Goal: Task Accomplishment & Management: Use online tool/utility

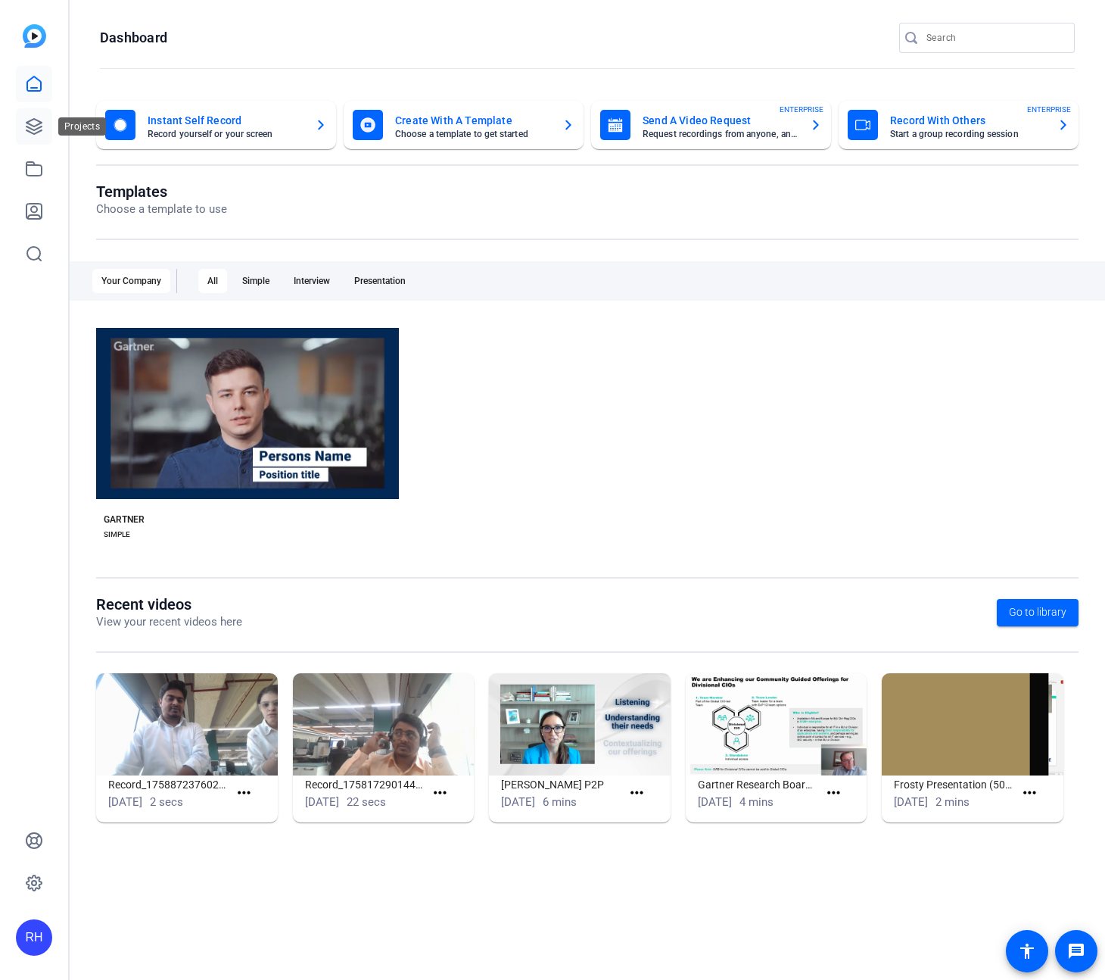
click at [27, 123] on icon at bounding box center [33, 126] width 15 height 15
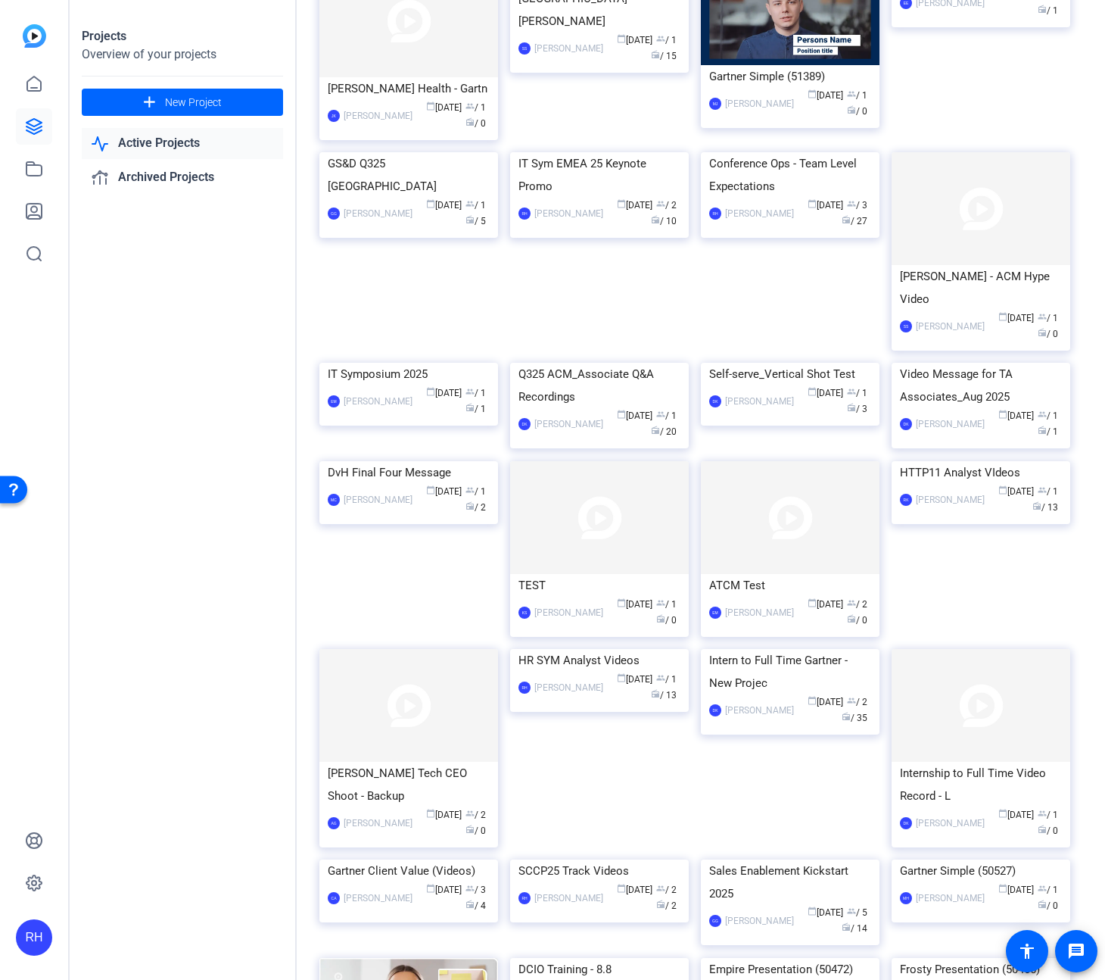
scroll to position [82, 0]
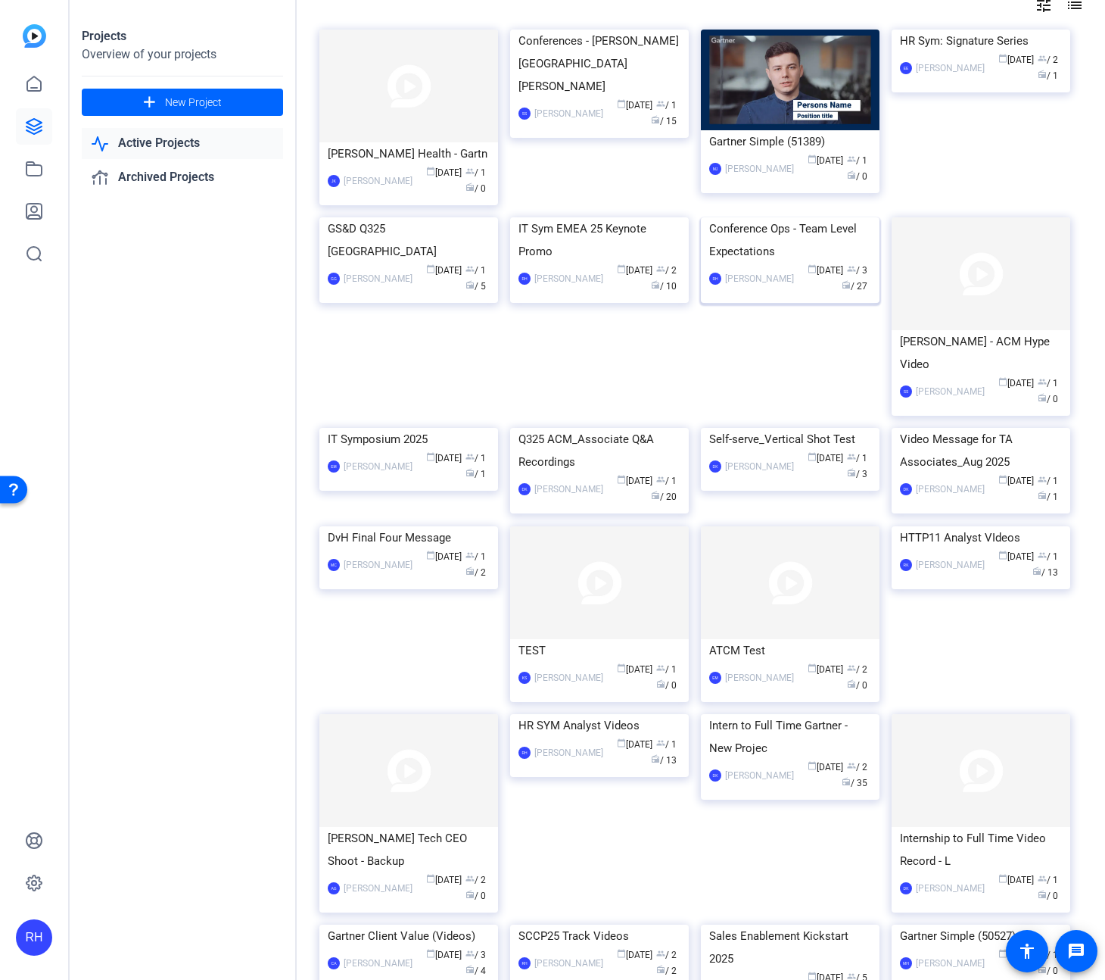
click at [815, 263] on div "Conference Ops - Team Level Expectations" at bounding box center [790, 239] width 162 height 45
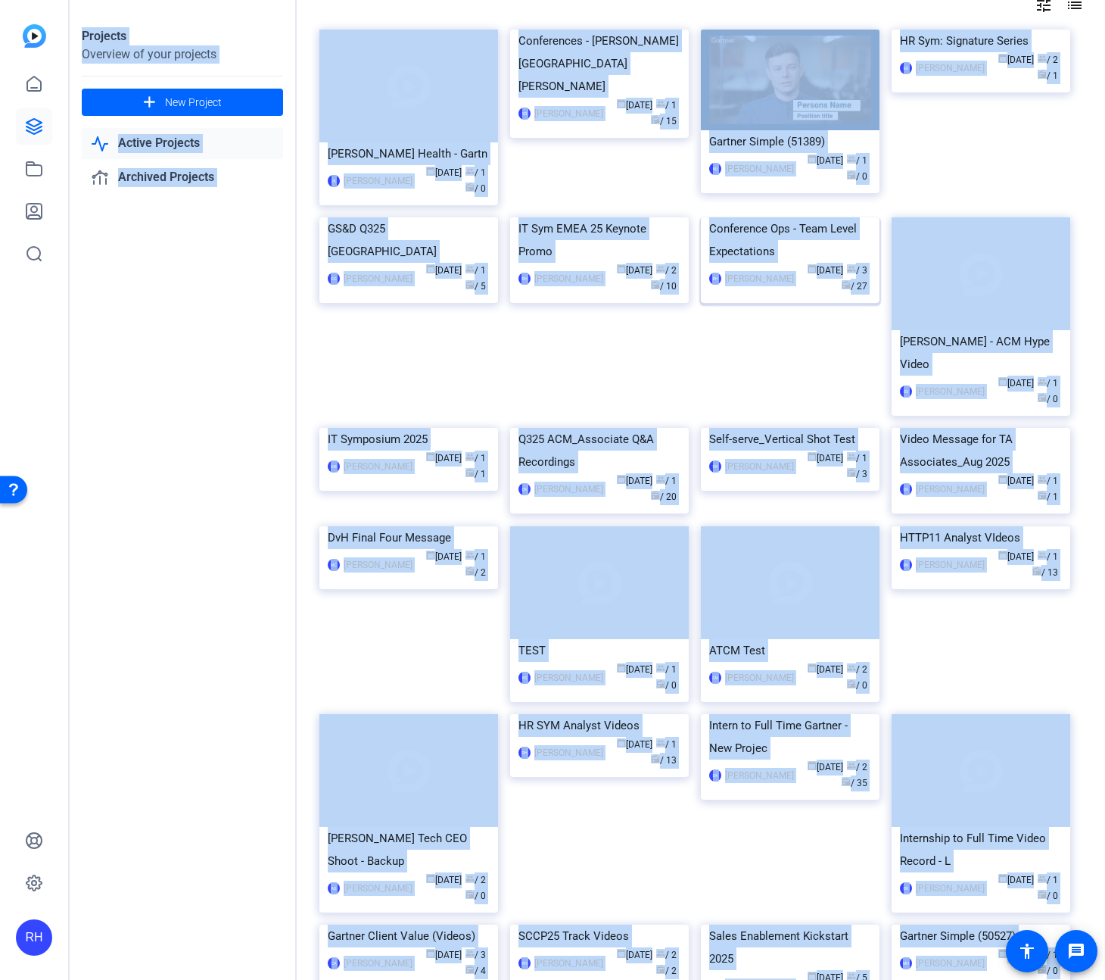
click at [815, 350] on div "Projects Overview of your projects add New Project Active Projects Archived Pro…" at bounding box center [588, 490] width 1036 height 980
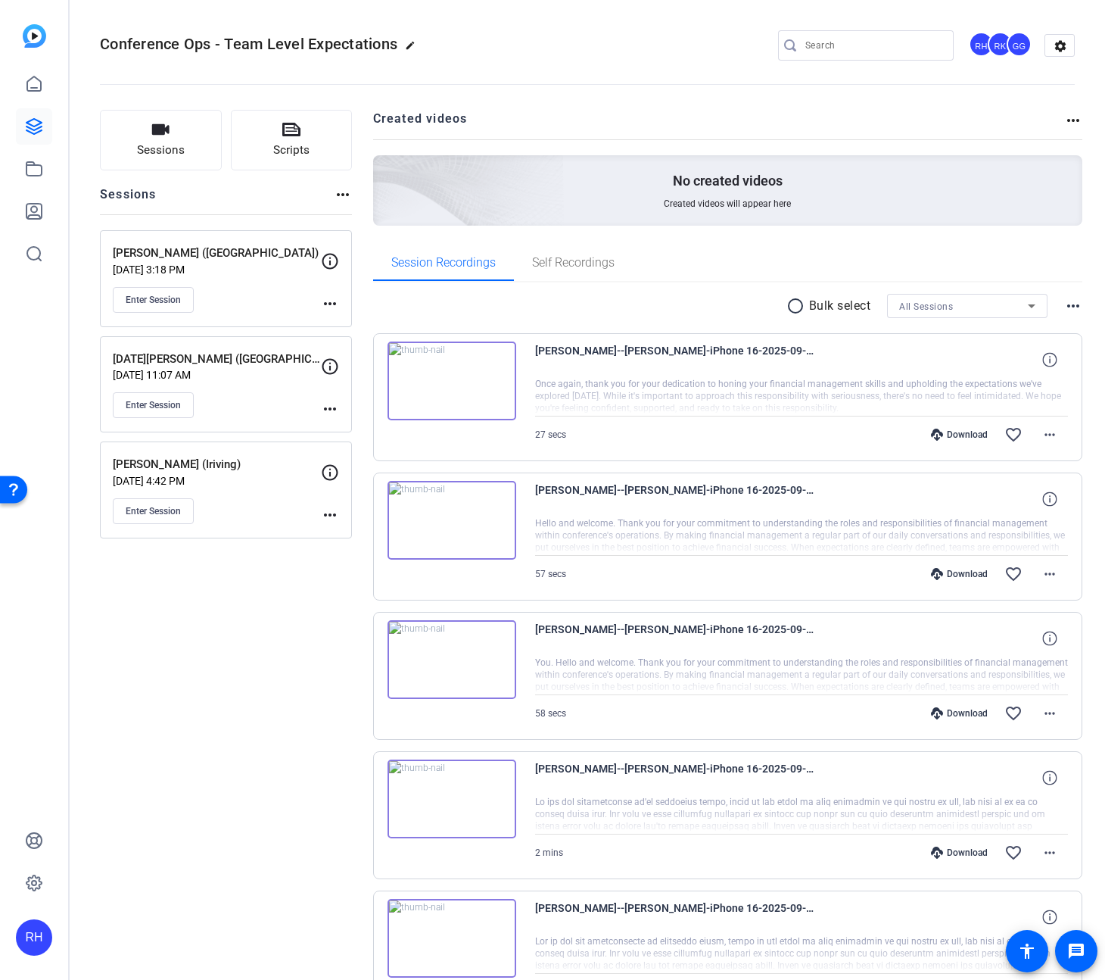
click at [222, 692] on div "Sessions Scripts Sessions more_horiz [PERSON_NAME] ([GEOGRAPHIC_DATA]) [DATE] 3…" at bounding box center [226, 950] width 252 height 1681
drag, startPoint x: 221, startPoint y: 692, endPoint x: 217, endPoint y: 672, distance: 20.0
click at [221, 692] on div "Sessions Scripts Sessions more_horiz [PERSON_NAME] ([GEOGRAPHIC_DATA]) [DATE] 3…" at bounding box center [226, 950] width 252 height 1681
click at [160, 411] on button "Enter Session" at bounding box center [153, 405] width 81 height 26
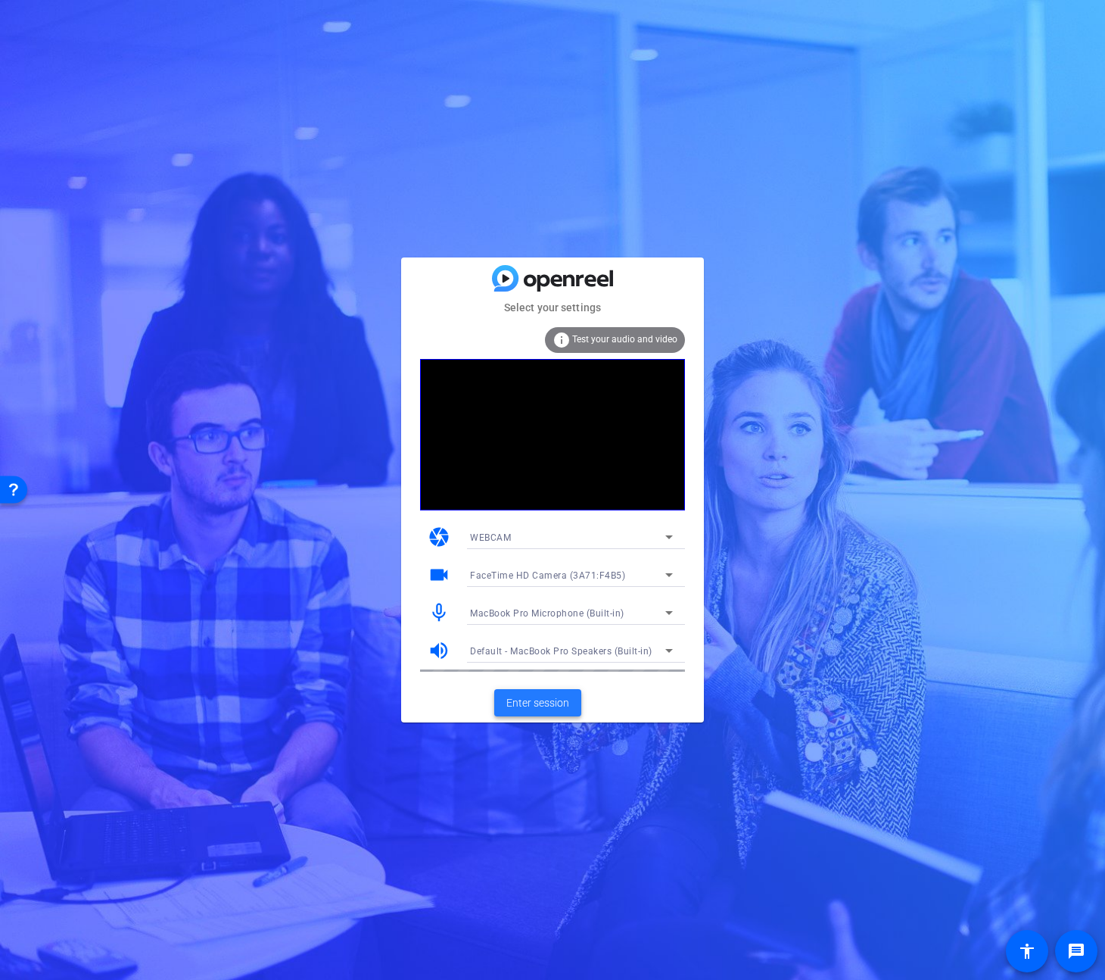
click at [549, 691] on span at bounding box center [537, 702] width 87 height 36
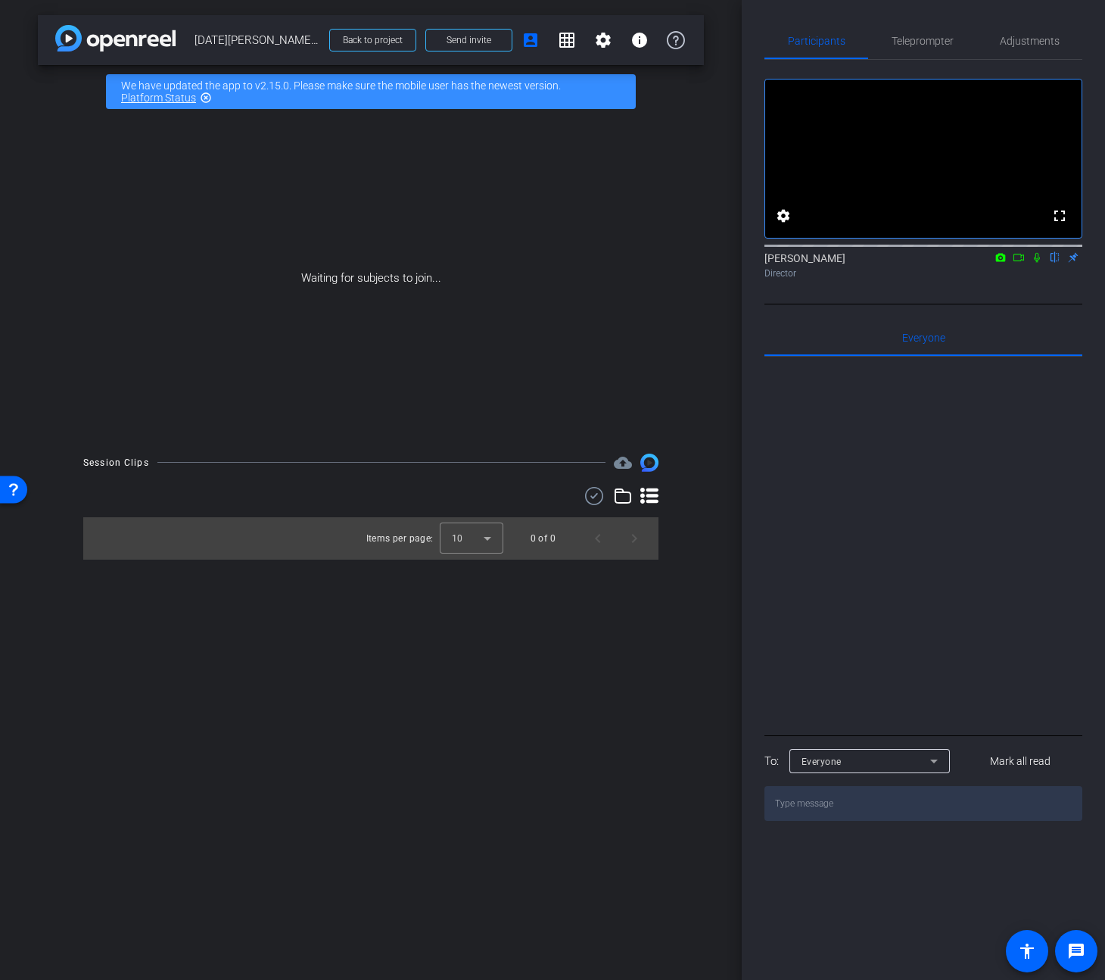
click at [1039, 263] on icon at bounding box center [1037, 258] width 6 height 10
click at [484, 39] on span "Send invite" at bounding box center [469, 40] width 45 height 12
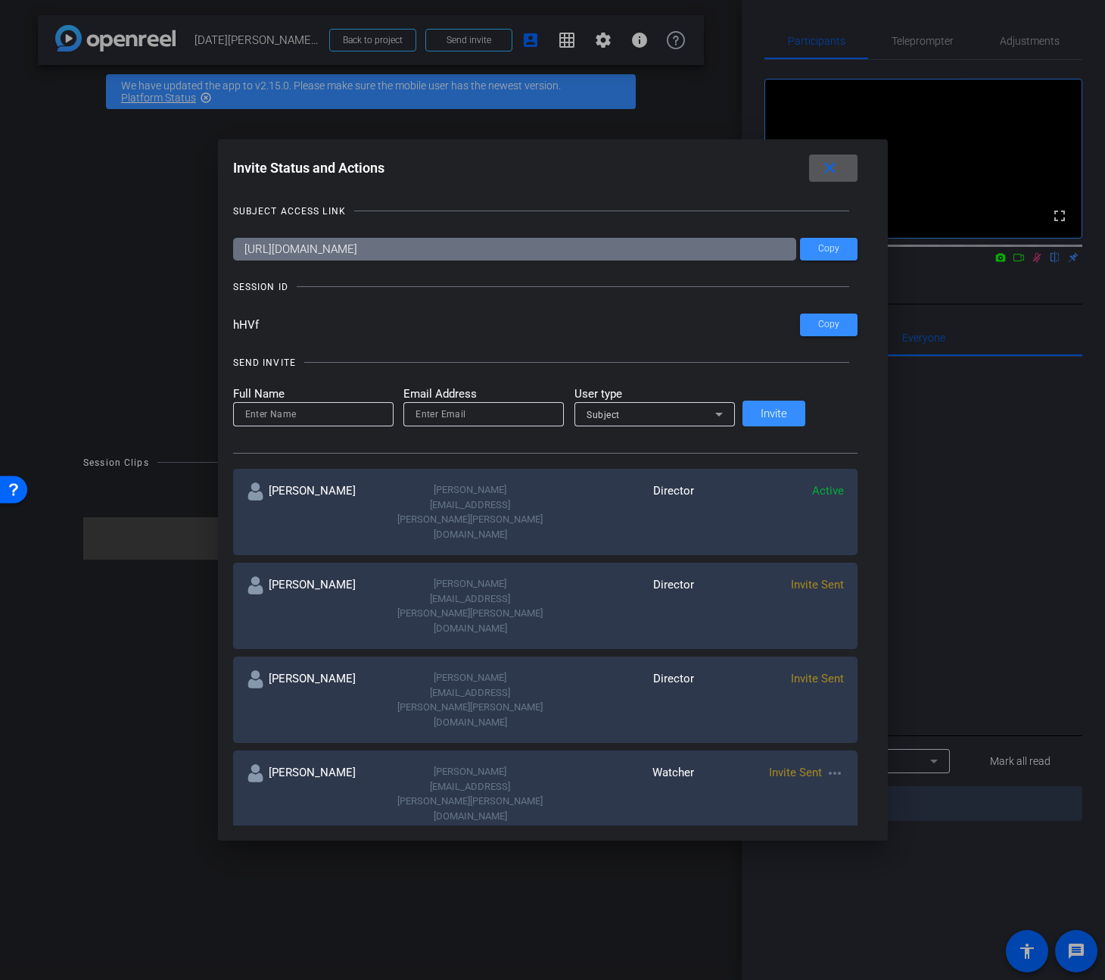
scroll to position [2, 0]
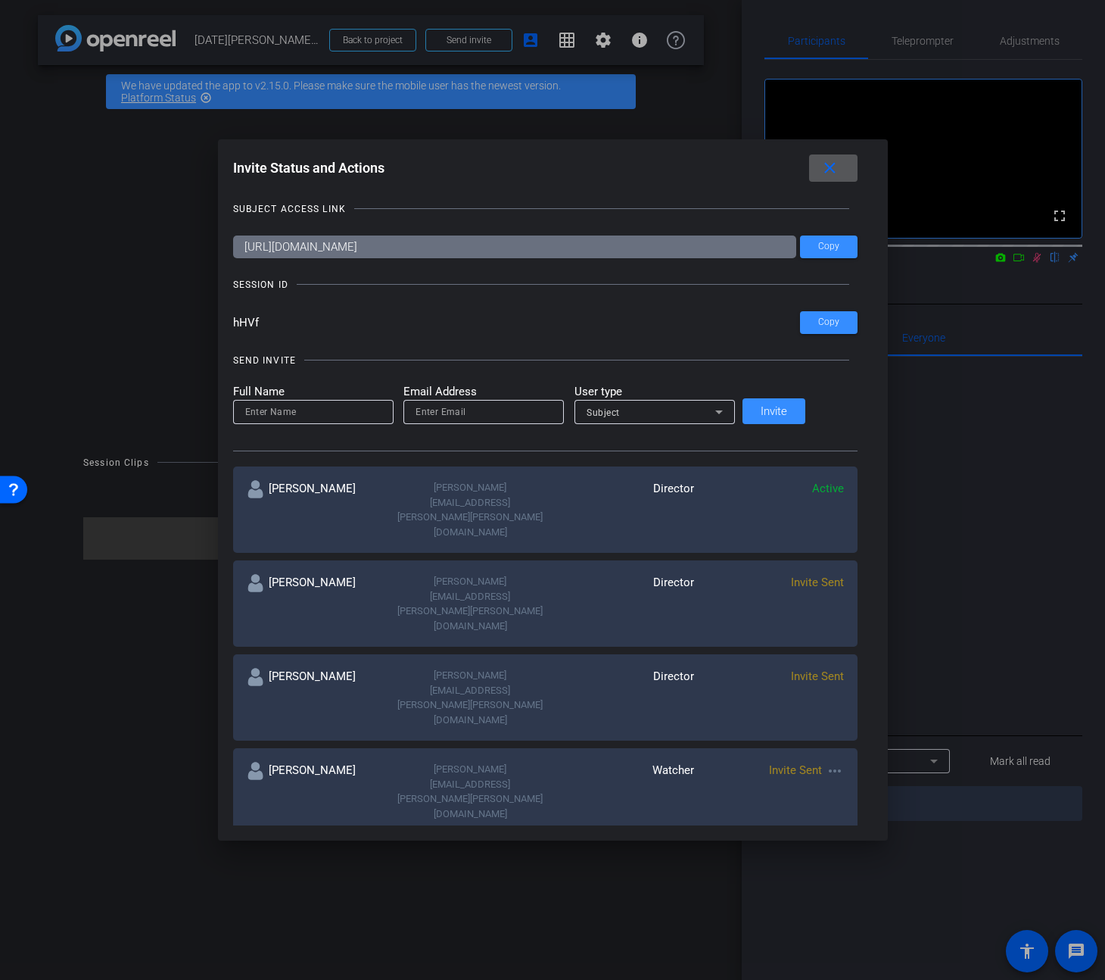
click at [295, 323] on input "hHVf" at bounding box center [516, 322] width 567 height 23
click at [301, 344] on div "SEND INVITE Full Name Email Address User type Subject Invite" at bounding box center [545, 395] width 625 height 114
click at [821, 170] on mat-icon "close" at bounding box center [830, 168] width 19 height 19
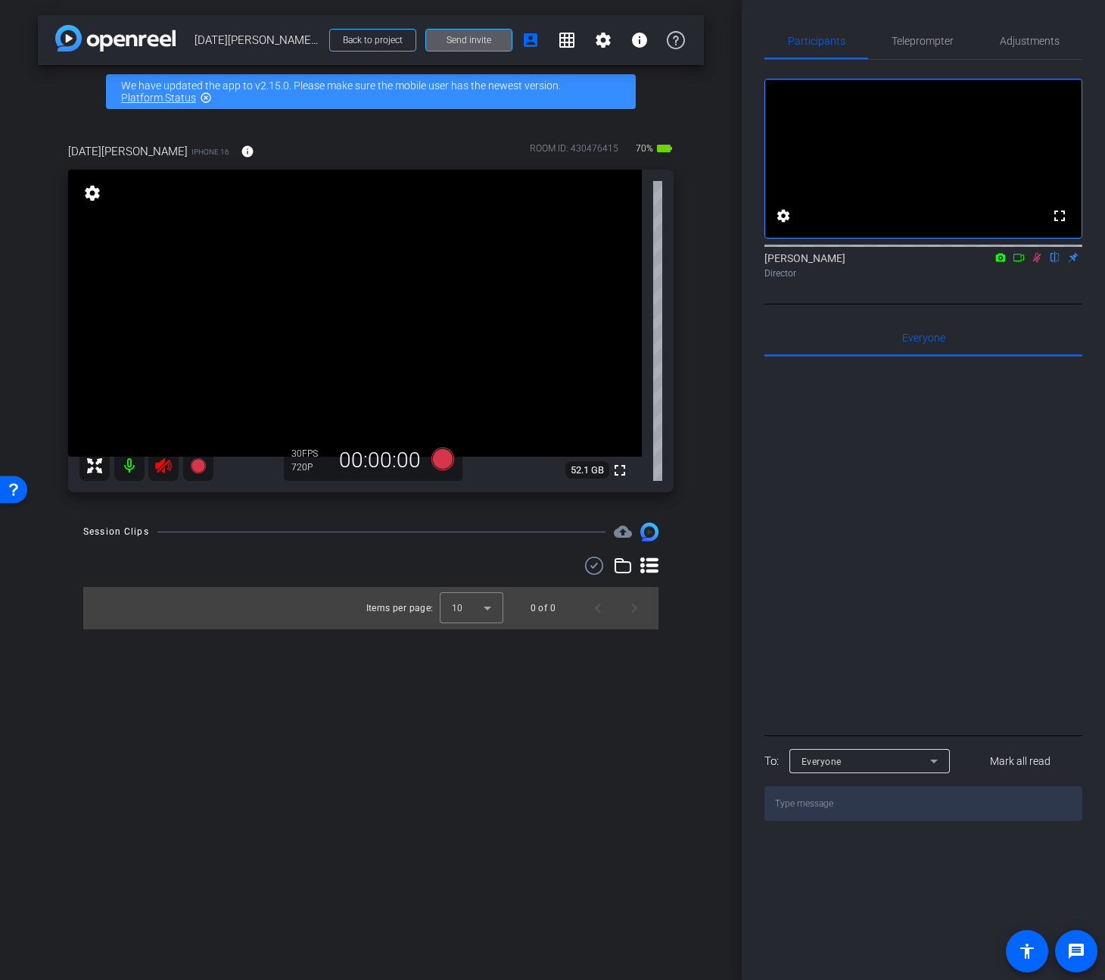
click at [1039, 263] on icon at bounding box center [1037, 257] width 12 height 11
click at [1027, 42] on span "Adjustments" at bounding box center [1030, 41] width 60 height 11
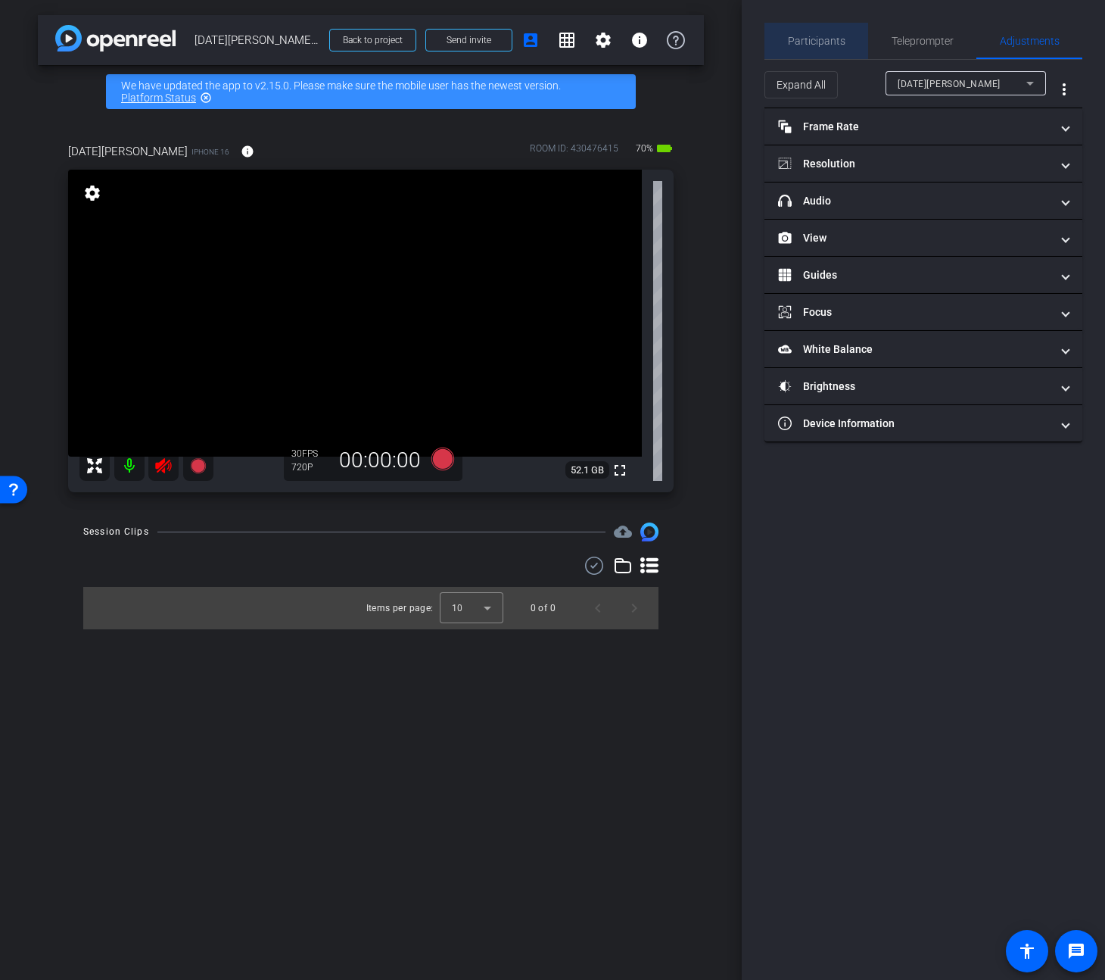
click at [821, 45] on span "Participants" at bounding box center [817, 41] width 58 height 11
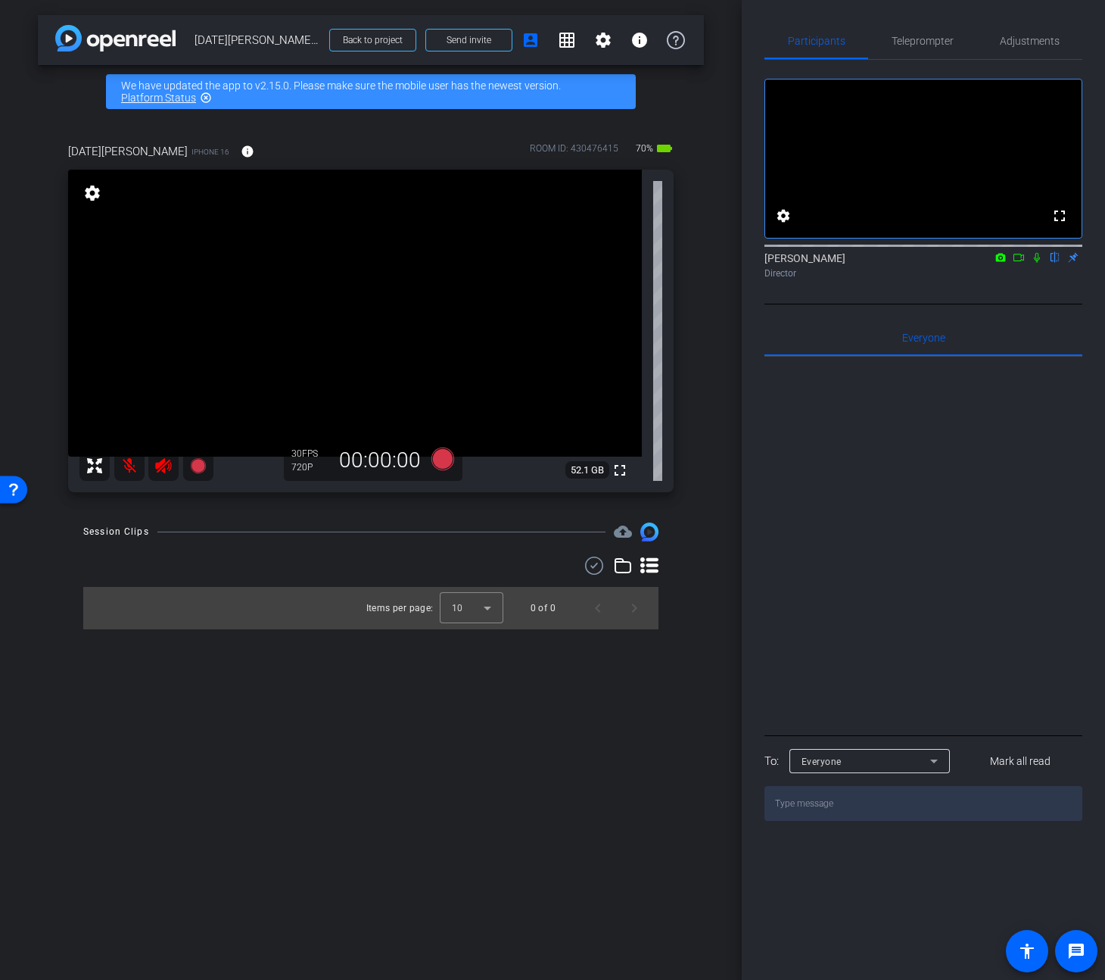
click at [161, 470] on icon at bounding box center [163, 466] width 18 height 18
click at [996, 33] on div "Adjustments" at bounding box center [1030, 41] width 106 height 36
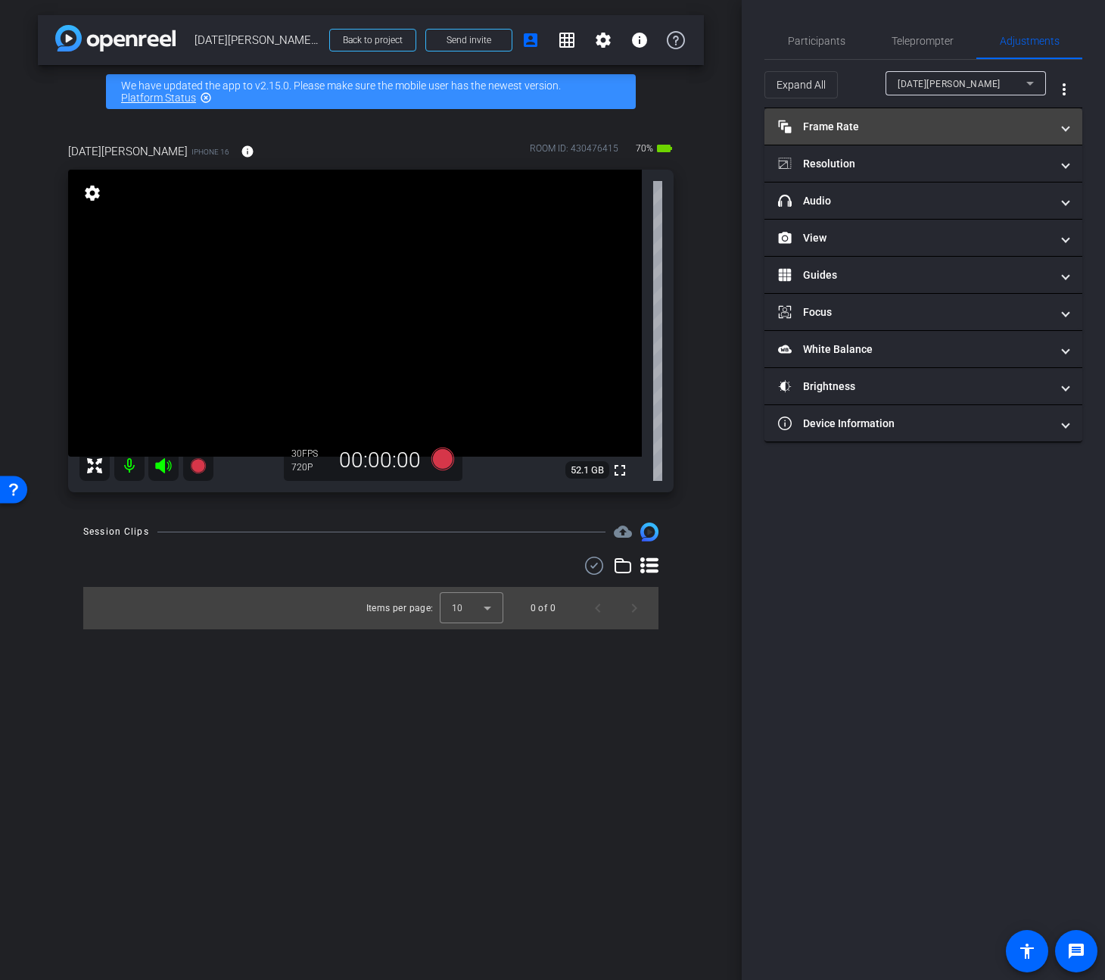
click at [879, 130] on mat-panel-title "Frame Rate Frame Rate" at bounding box center [914, 127] width 273 height 16
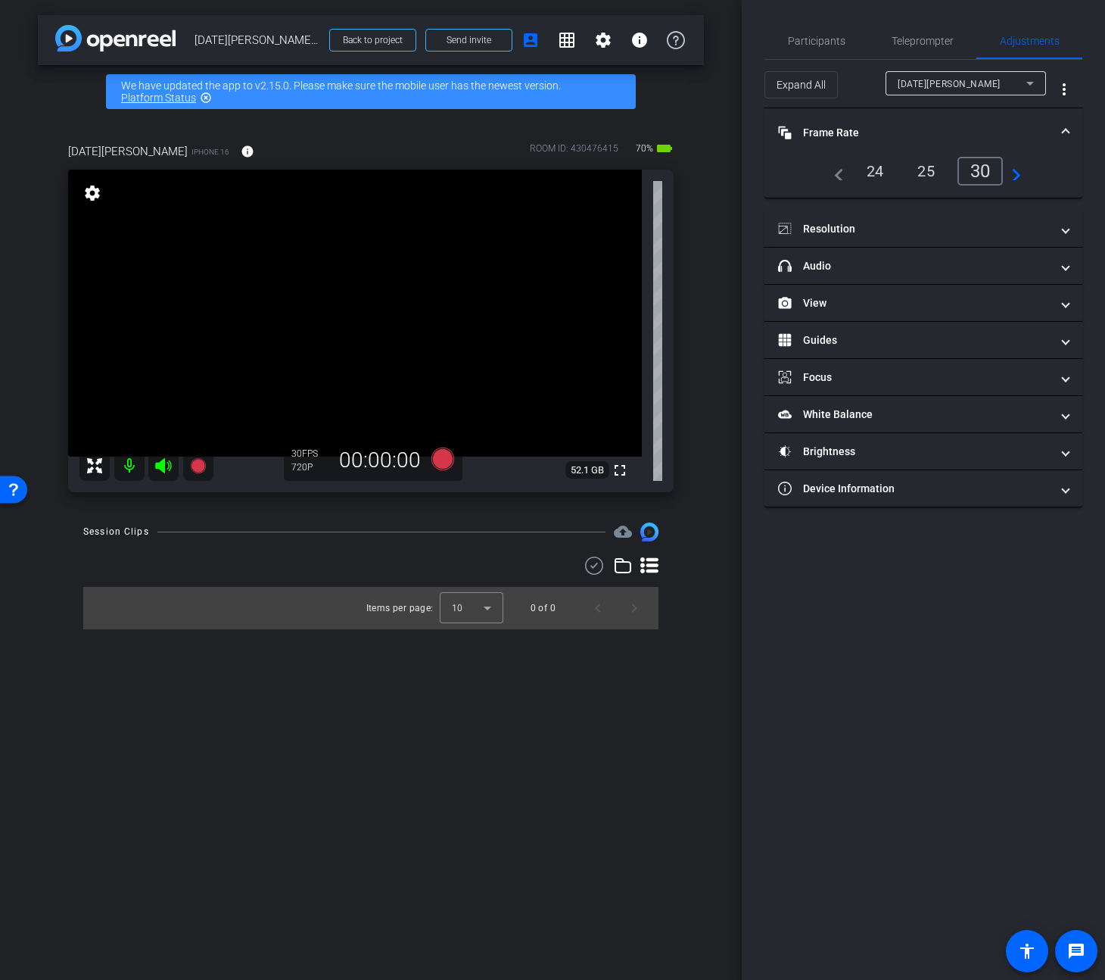
click at [926, 177] on div "25" at bounding box center [926, 171] width 40 height 26
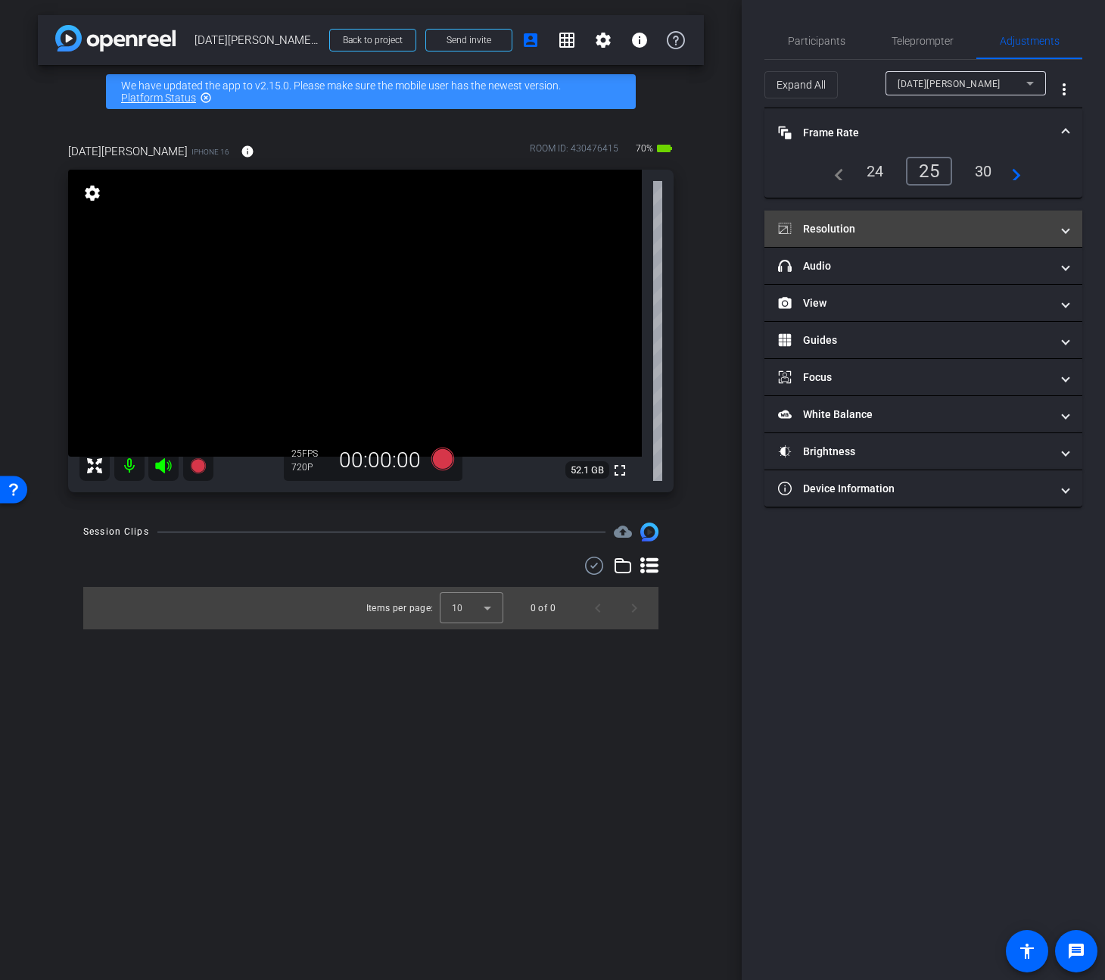
click at [876, 236] on mat-expansion-panel-header "Resolution" at bounding box center [924, 228] width 318 height 36
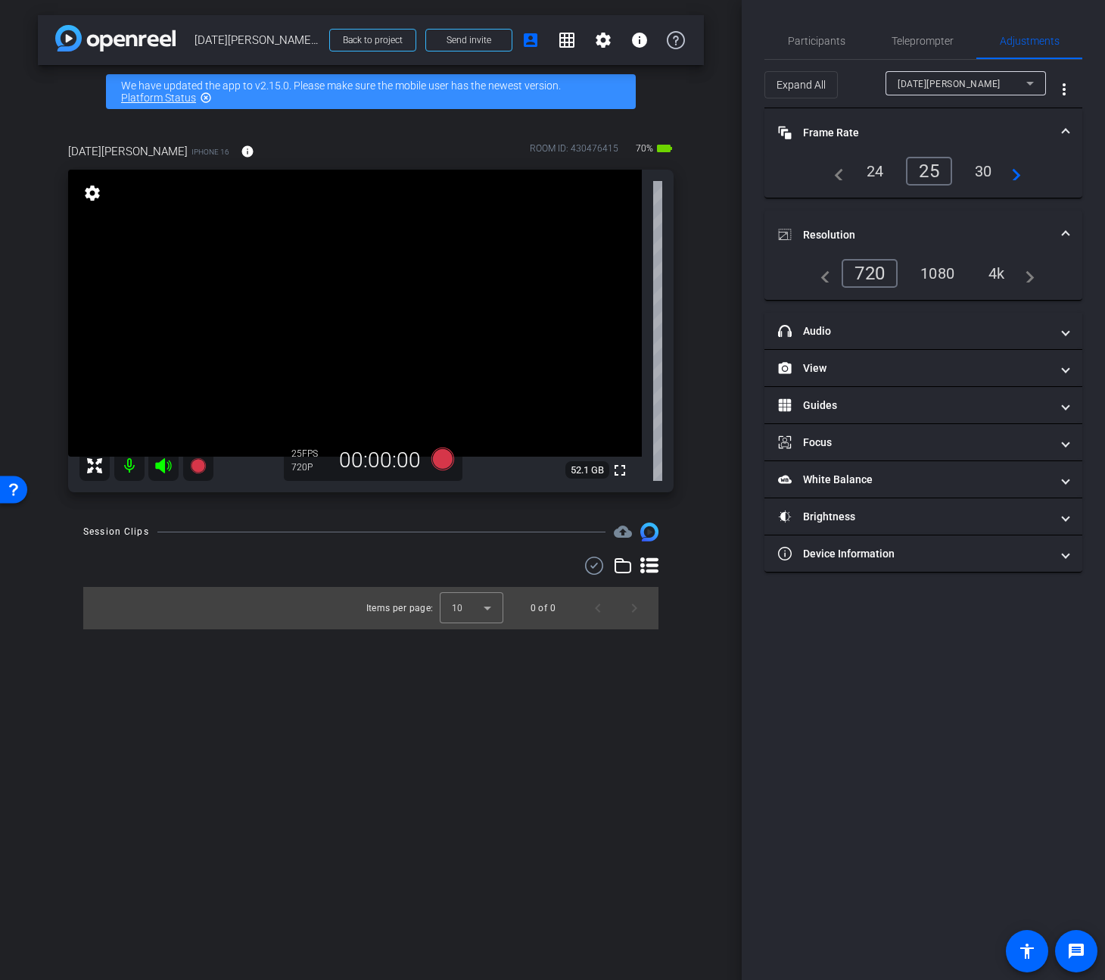
click at [1003, 276] on div "4k" at bounding box center [996, 273] width 39 height 26
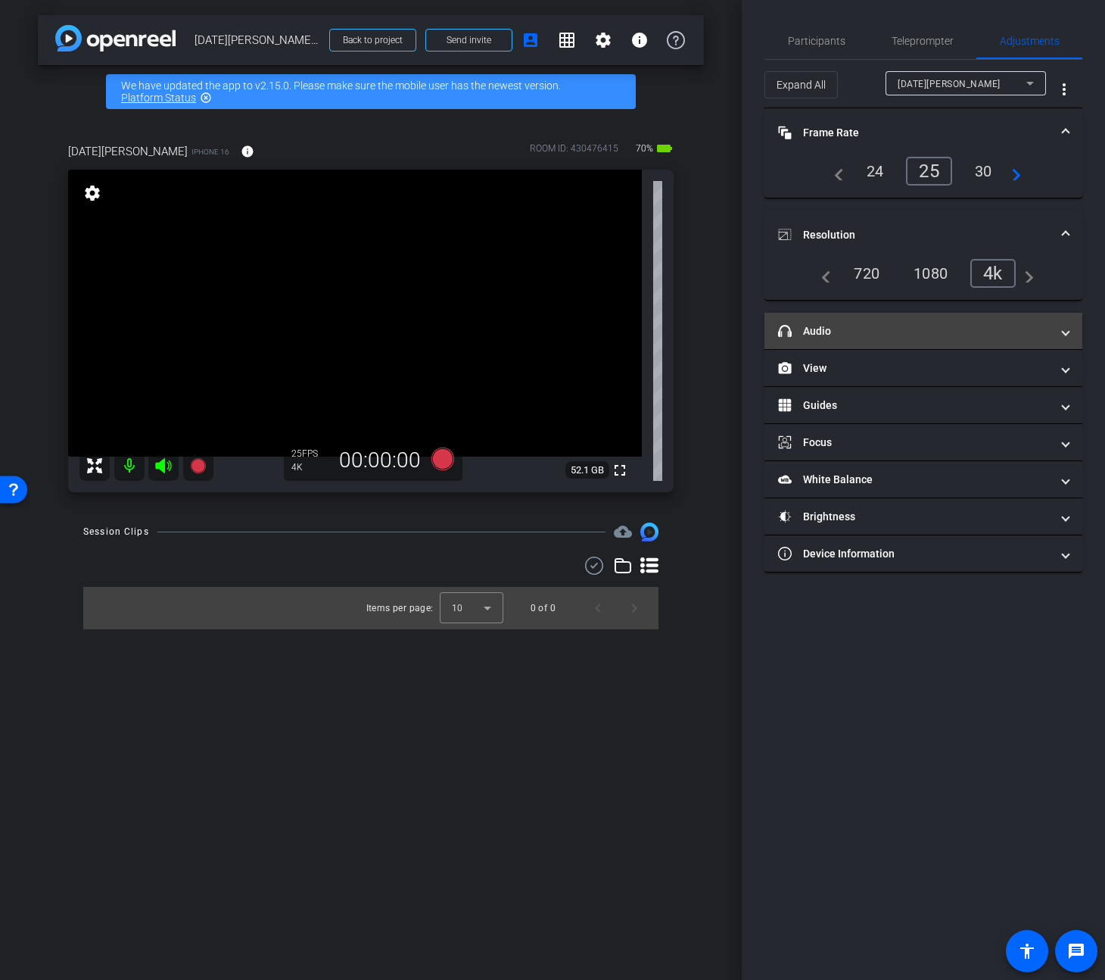
click at [952, 323] on mat-panel-title "headphone icon Audio" at bounding box center [914, 331] width 273 height 16
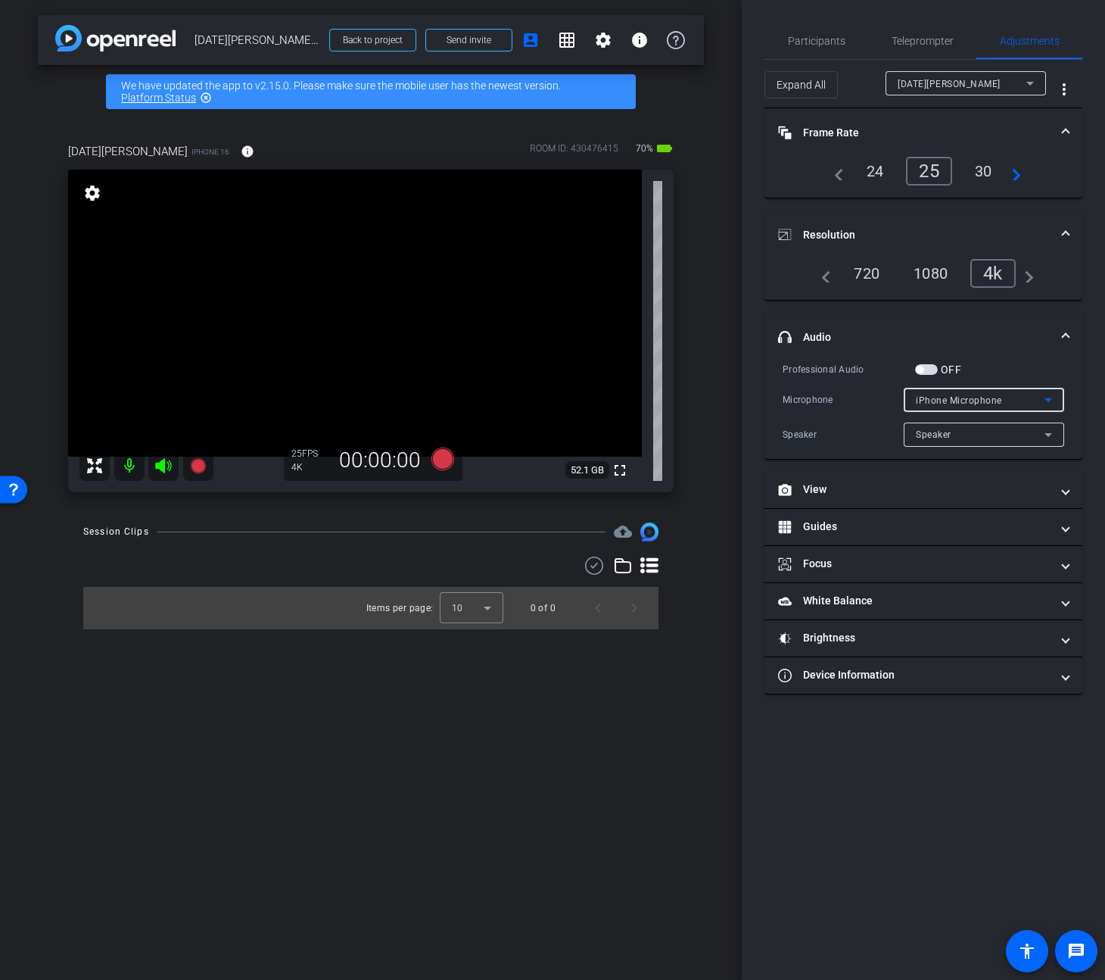
click at [947, 404] on span "iPhone Microphone" at bounding box center [959, 400] width 86 height 11
drag, startPoint x: 871, startPoint y: 400, endPoint x: 880, endPoint y: 397, distance: 9.6
click at [872, 400] on div at bounding box center [552, 490] width 1105 height 980
click at [928, 363] on div "OFF" at bounding box center [938, 369] width 46 height 15
click at [928, 367] on span "button" at bounding box center [926, 369] width 23 height 11
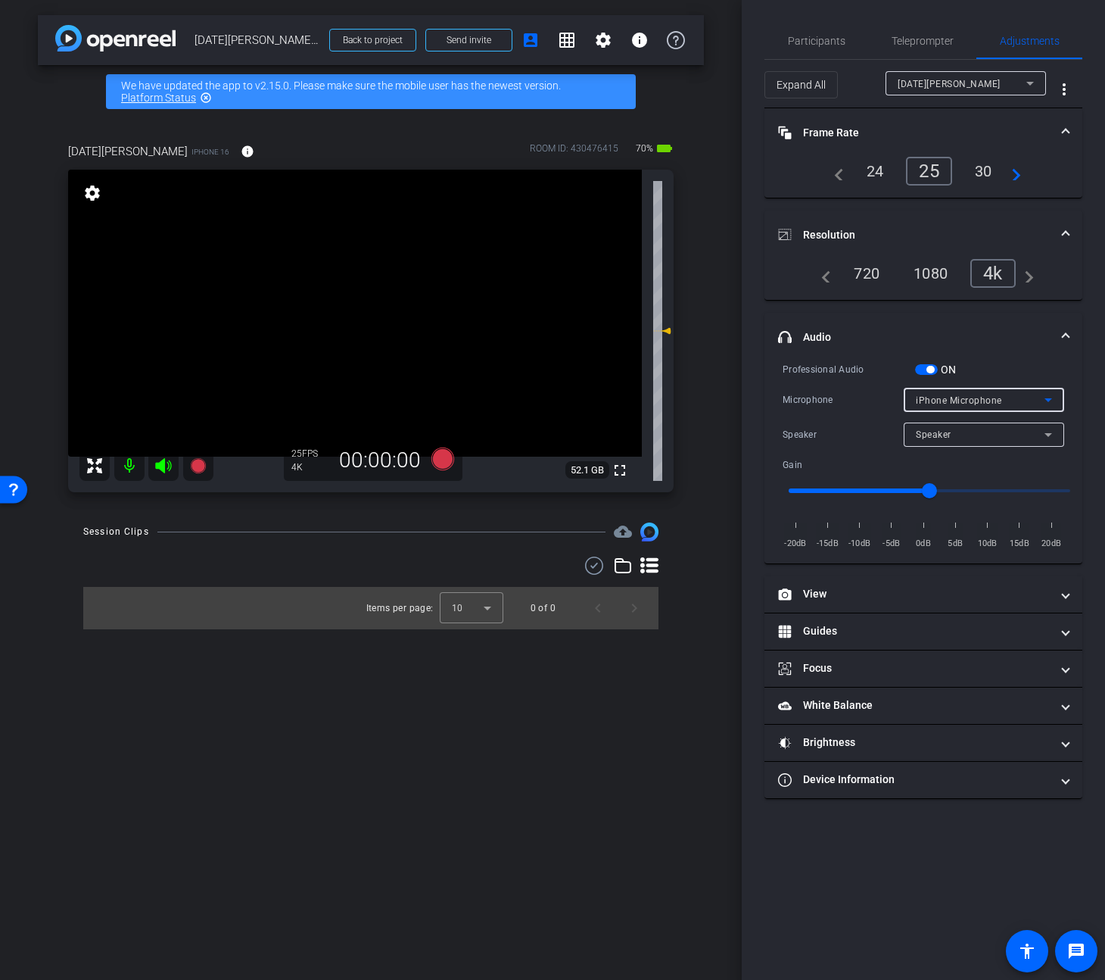
click at [965, 397] on span "iPhone Microphone" at bounding box center [959, 400] width 86 height 11
click at [962, 455] on span "USBAudio1.0" at bounding box center [945, 454] width 58 height 18
click at [946, 777] on mat-panel-title "Device Information" at bounding box center [914, 779] width 273 height 16
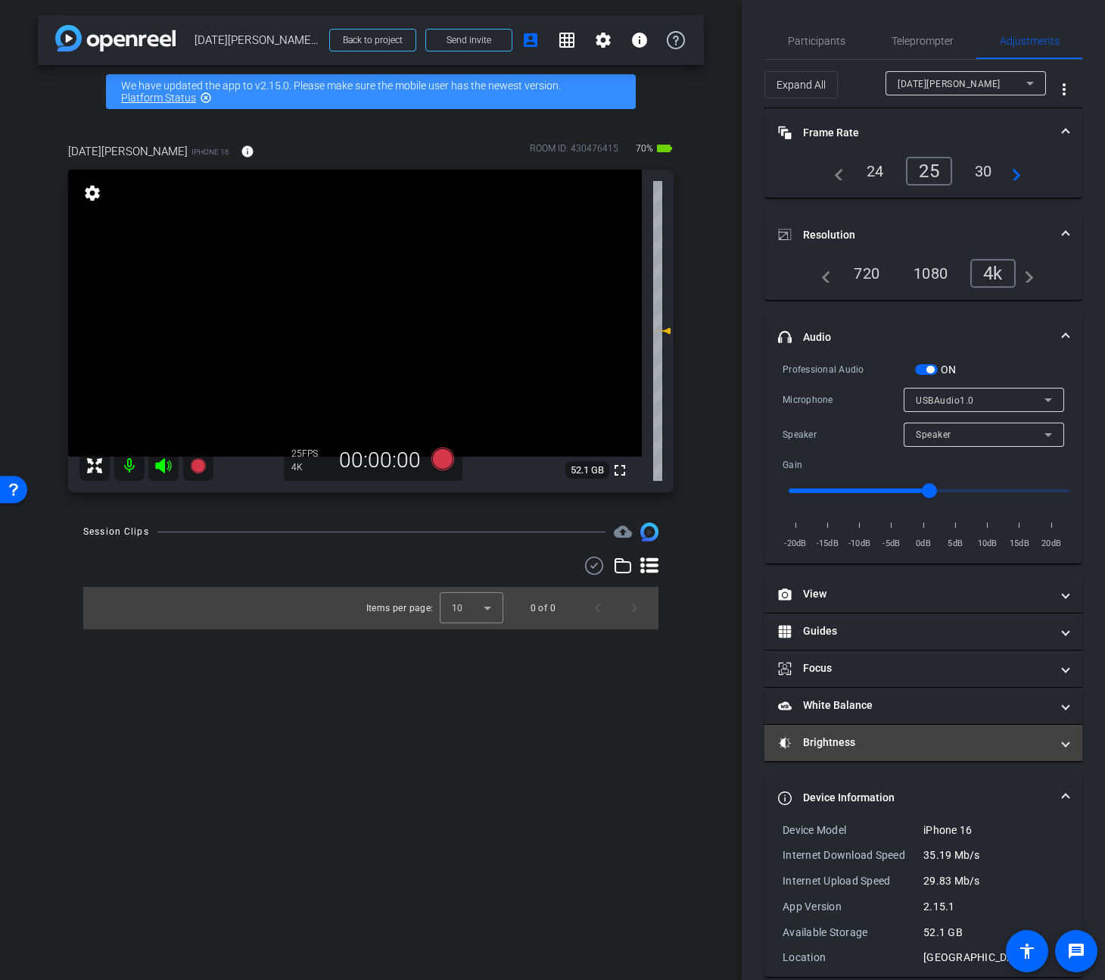
scroll to position [20, 0]
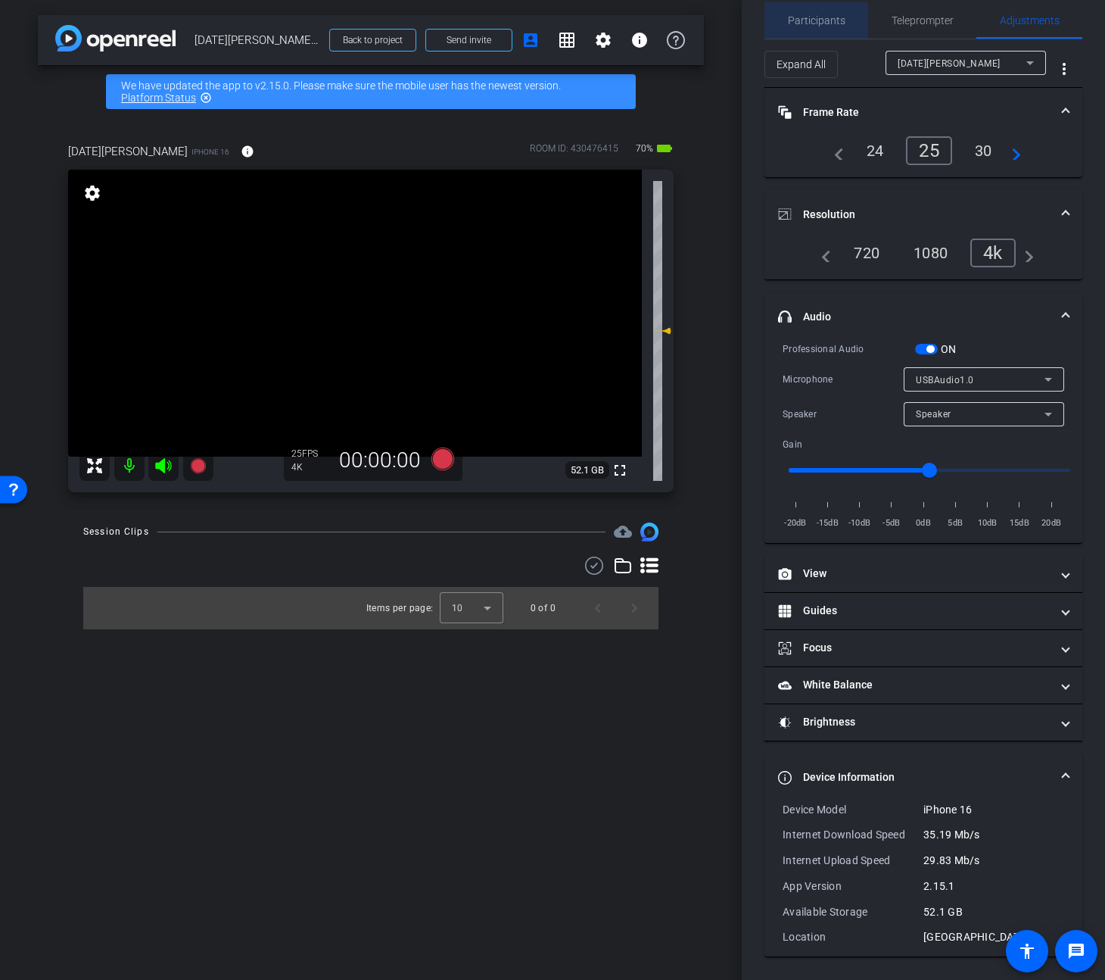
click at [815, 29] on span "Participants" at bounding box center [817, 20] width 58 height 36
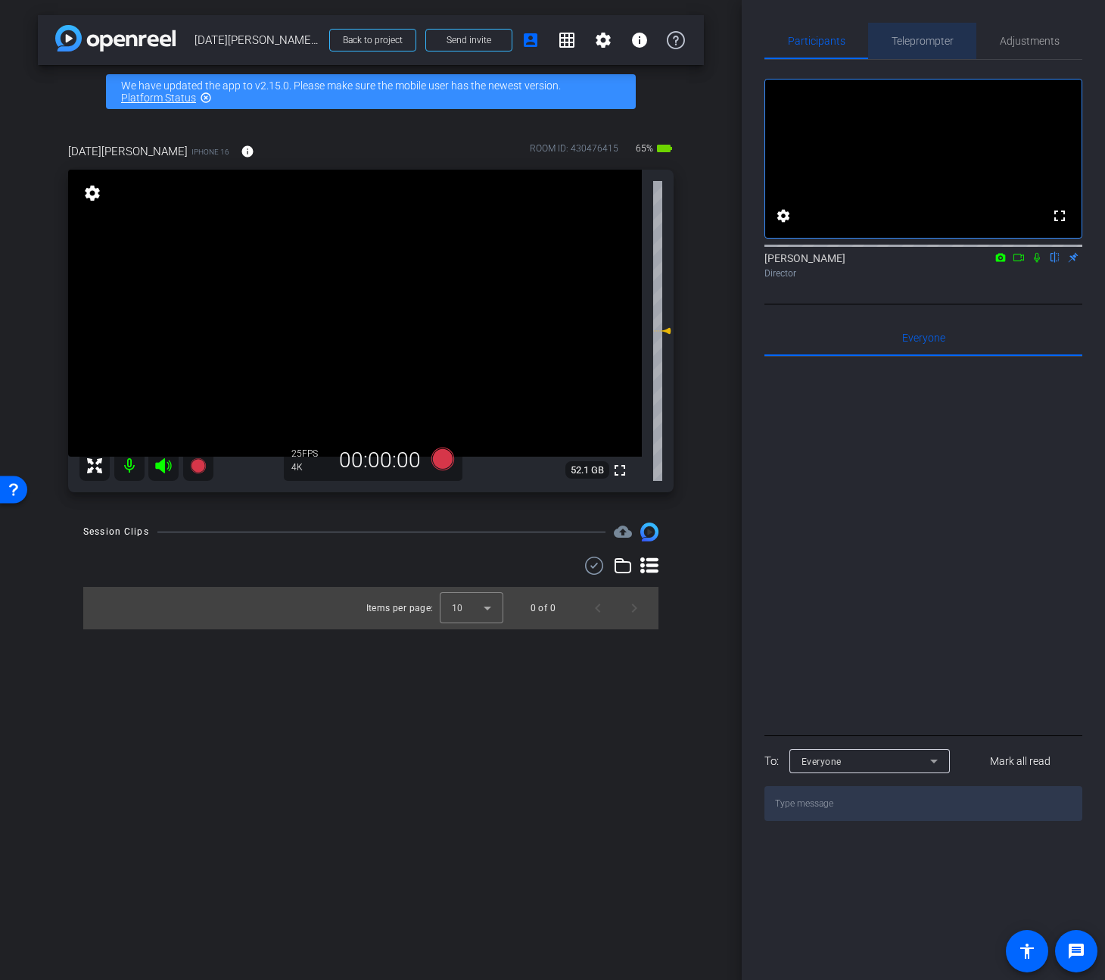
click at [929, 36] on span "Teleprompter" at bounding box center [923, 41] width 62 height 11
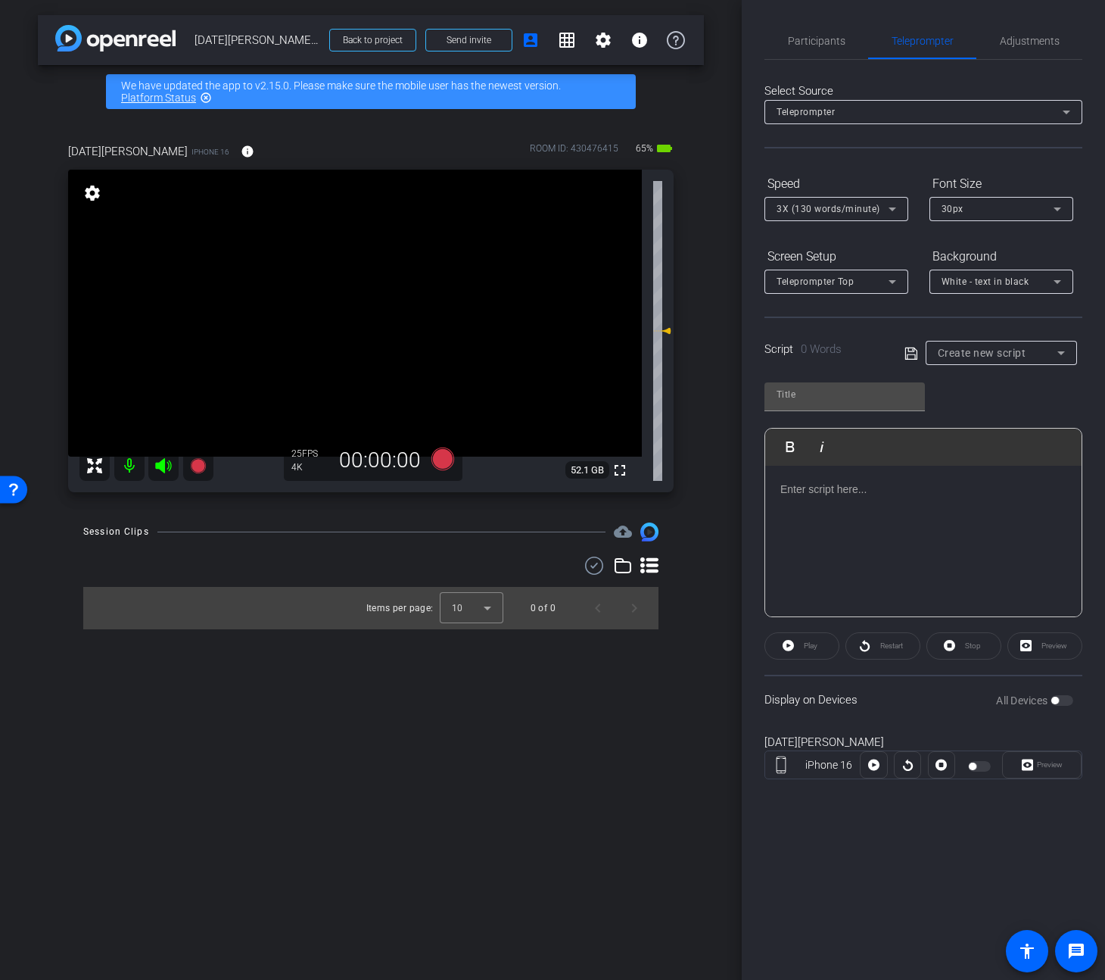
click at [988, 352] on span "Create new script" at bounding box center [982, 353] width 89 height 12
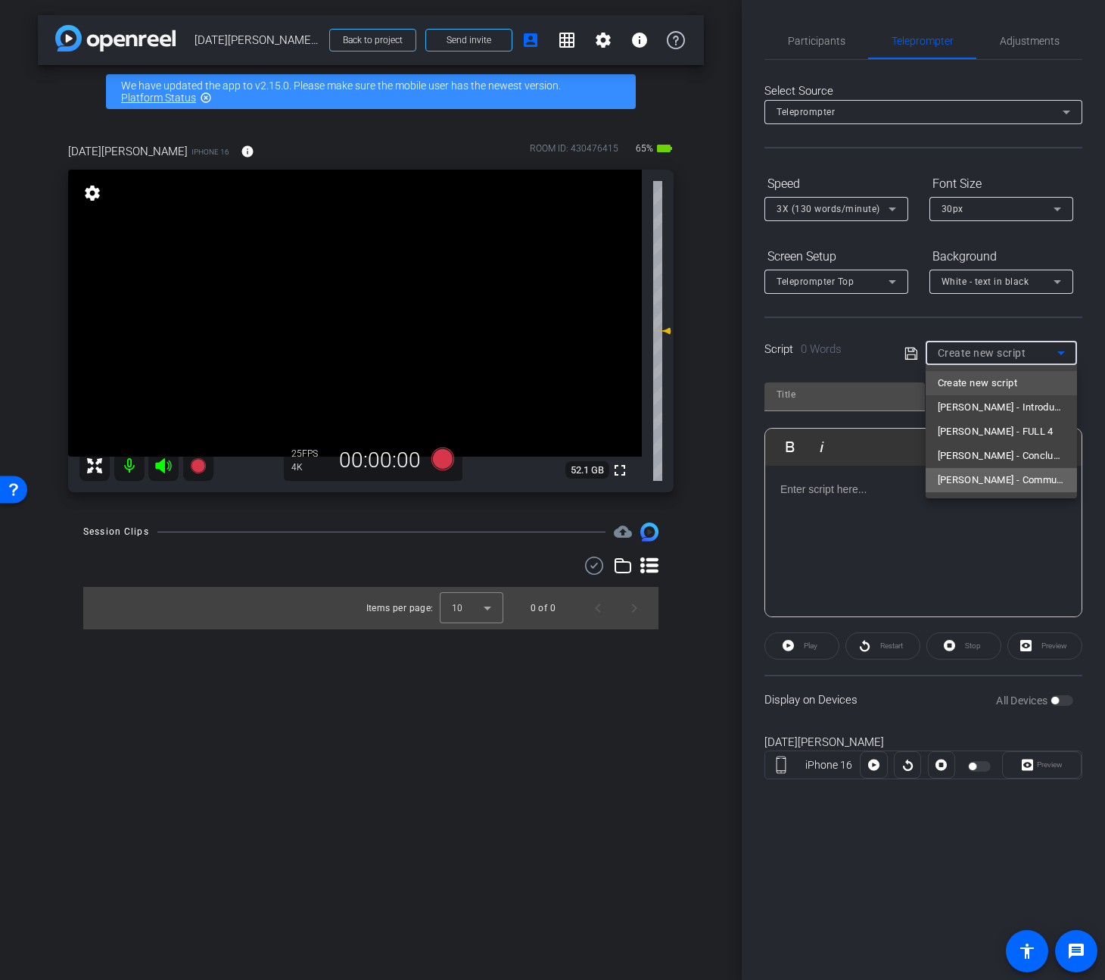
click at [983, 478] on span "Jason - Communicate Effectively" at bounding box center [1001, 480] width 127 height 18
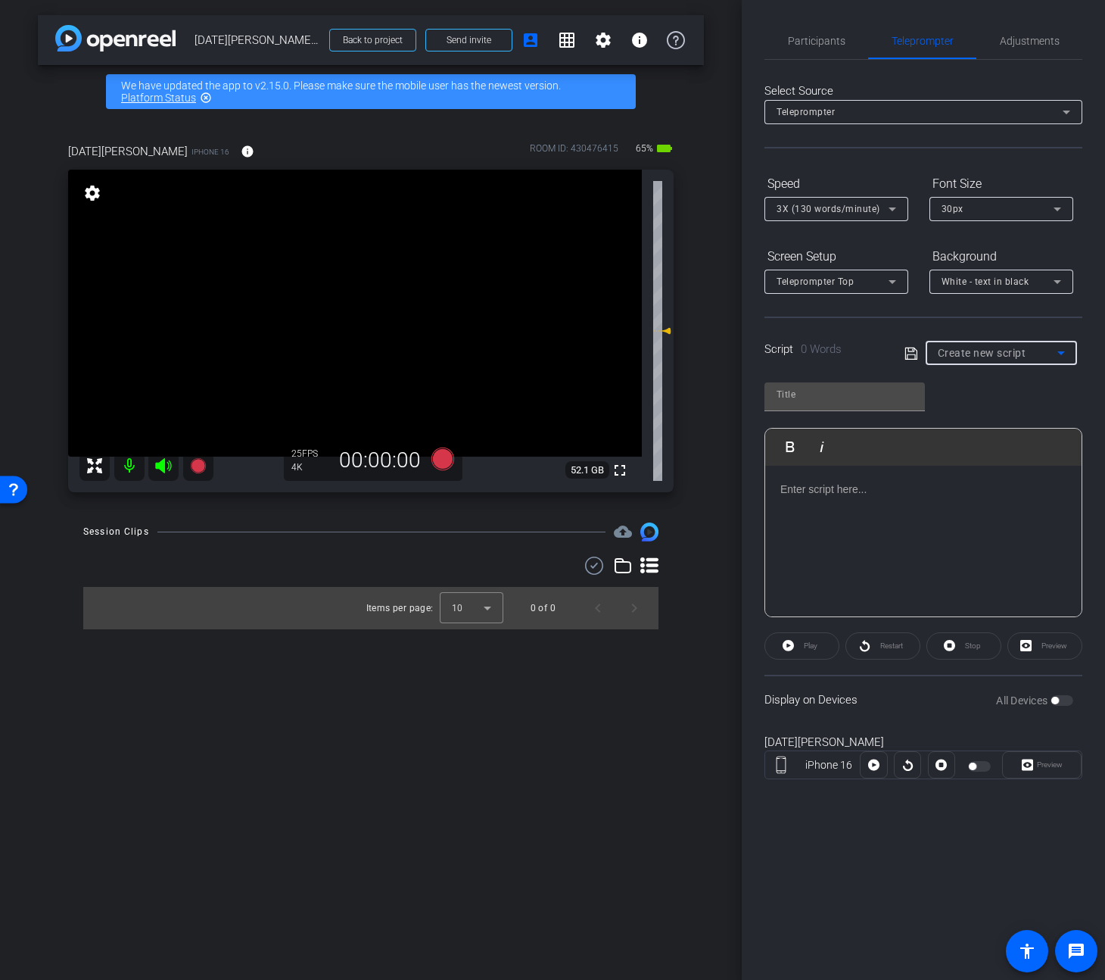
type input "Jason - Communicate Effectively"
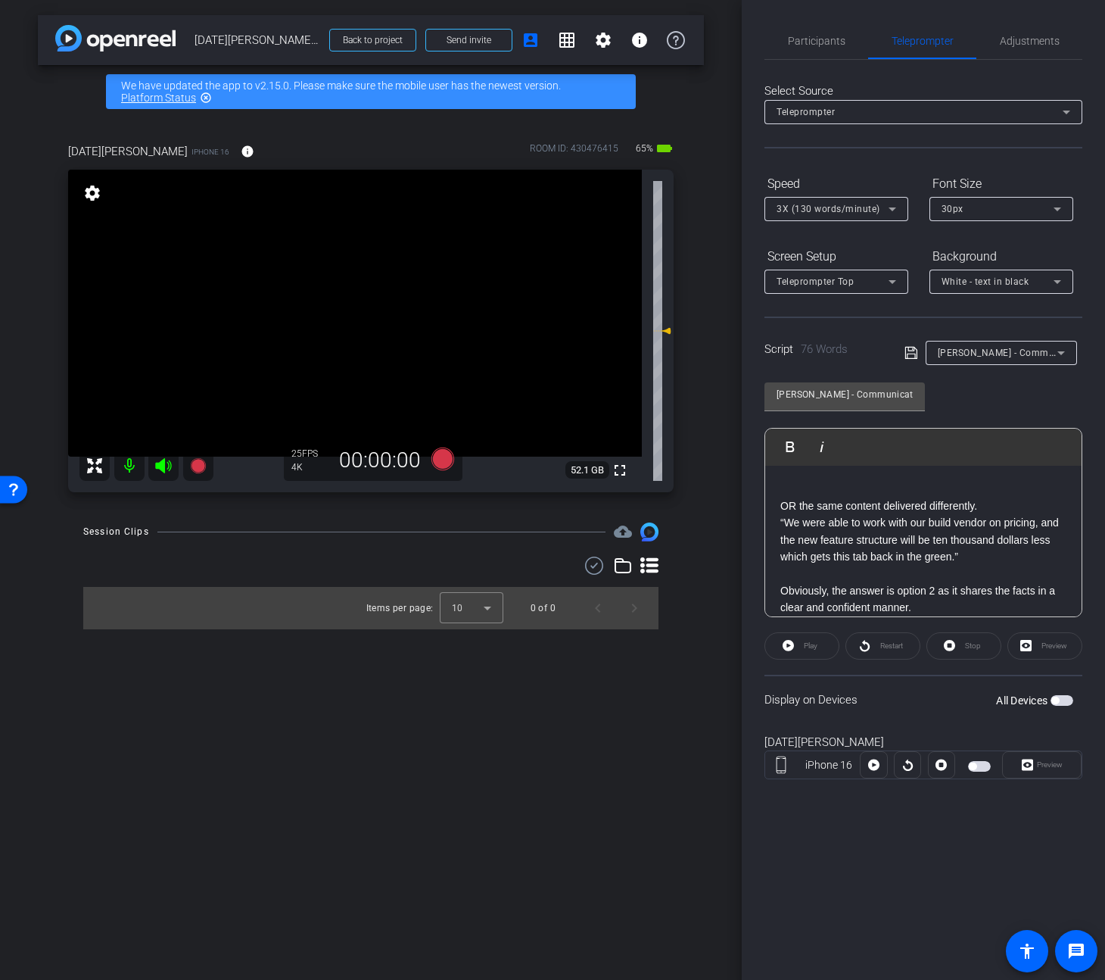
click at [1056, 701] on span "button" at bounding box center [1056, 701] width 8 height 8
click at [1046, 762] on span "Preview" at bounding box center [1048, 764] width 30 height 21
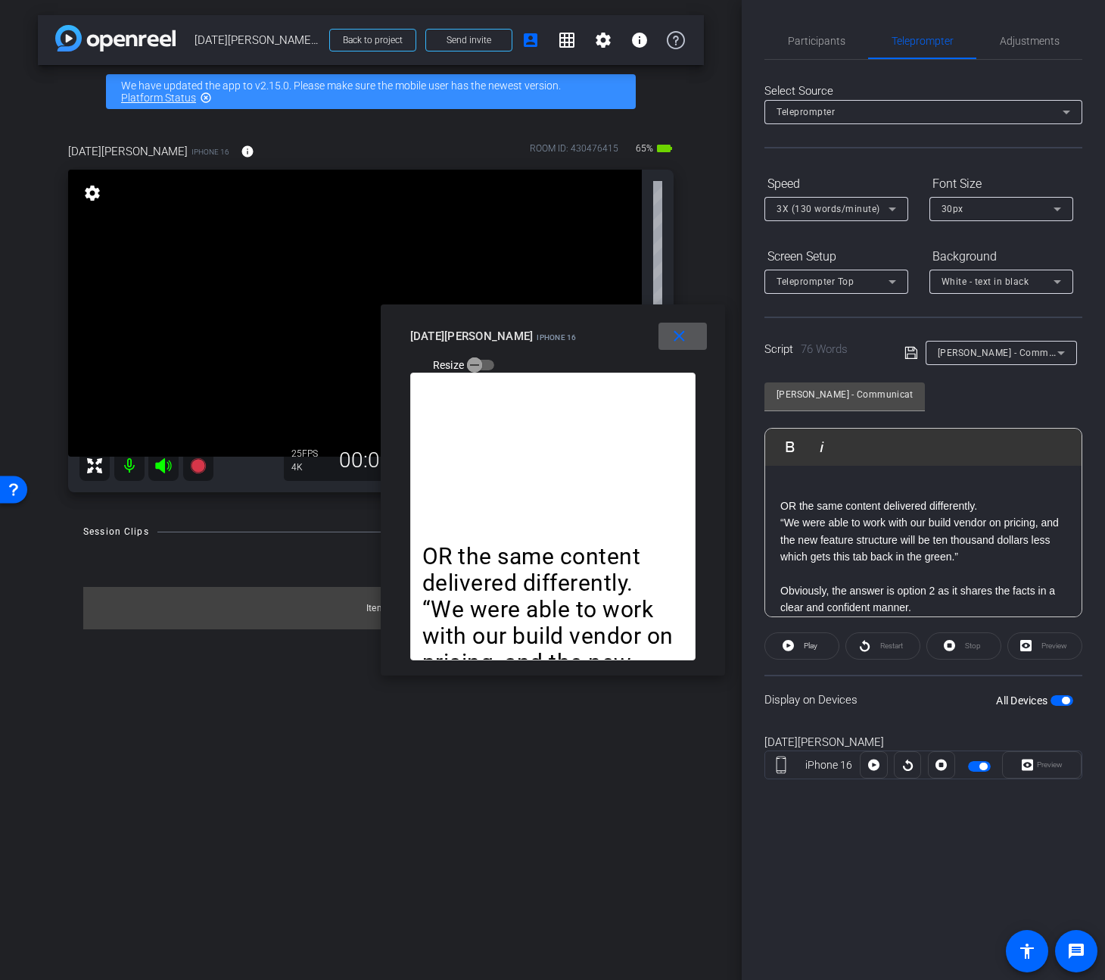
click at [687, 337] on mat-icon "close" at bounding box center [679, 336] width 19 height 19
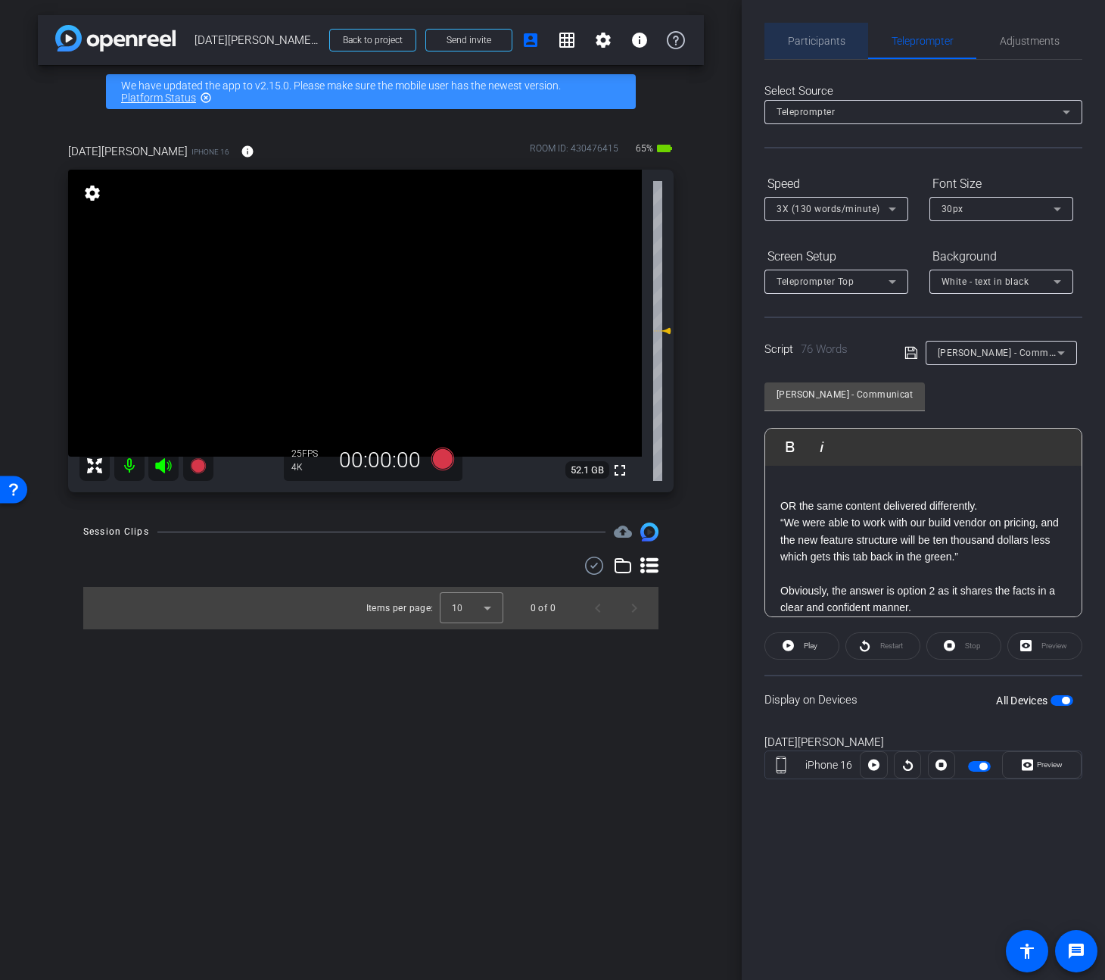
click at [828, 41] on span "Participants" at bounding box center [817, 41] width 58 height 11
